Goal: Information Seeking & Learning: Learn about a topic

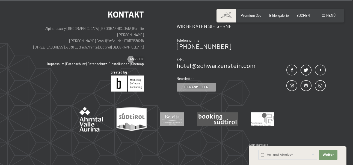
scroll to position [2417, 0]
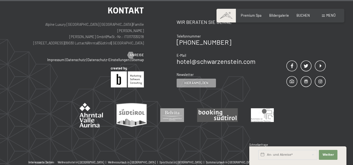
click at [327, 16] on span "Menü" at bounding box center [331, 15] width 9 height 4
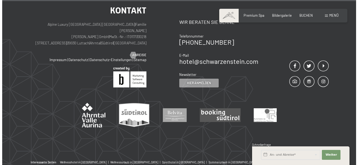
scroll to position [2431, 0]
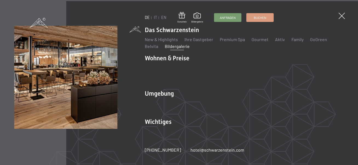
click at [172, 49] on link "Bildergalerie" at bounding box center [177, 45] width 25 height 5
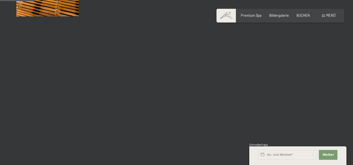
scroll to position [519, 0]
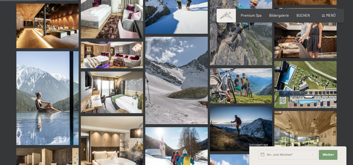
click at [325, 16] on span at bounding box center [323, 15] width 3 height 2
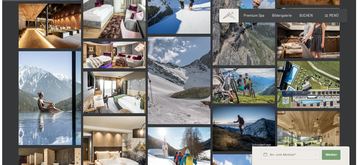
scroll to position [524, 0]
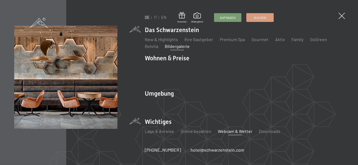
click at [230, 128] on link "Webcam & Wetter" at bounding box center [235, 130] width 34 height 5
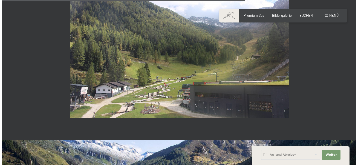
scroll to position [1148, 0]
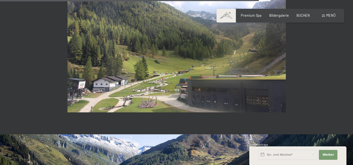
click at [324, 15] on span at bounding box center [323, 15] width 3 height 2
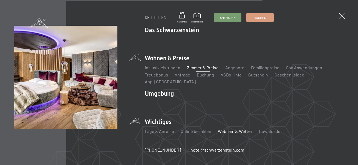
click at [195, 70] on link "Zimmer & Preise" at bounding box center [203, 67] width 32 height 5
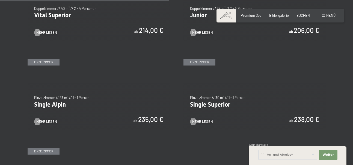
scroll to position [656, 0]
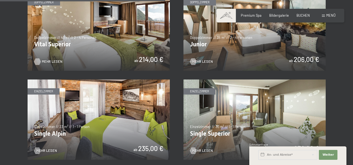
click at [48, 61] on span "Mehr Lesen" at bounding box center [52, 61] width 21 height 5
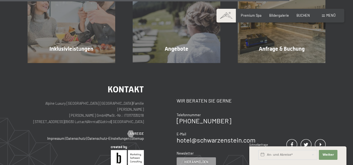
scroll to position [546, 0]
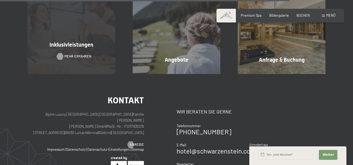
click at [69, 55] on span "Mehr erfahren" at bounding box center [78, 56] width 27 height 5
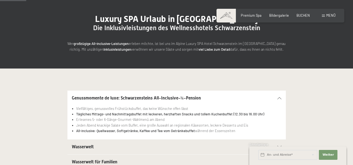
scroll to position [82, 0]
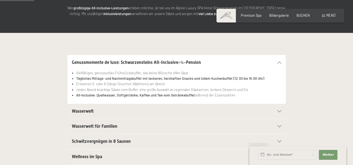
click at [85, 110] on span "Wasserwelt" at bounding box center [83, 110] width 22 height 5
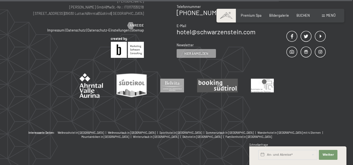
scroll to position [878, 0]
